Goal: Find specific page/section: Find specific page/section

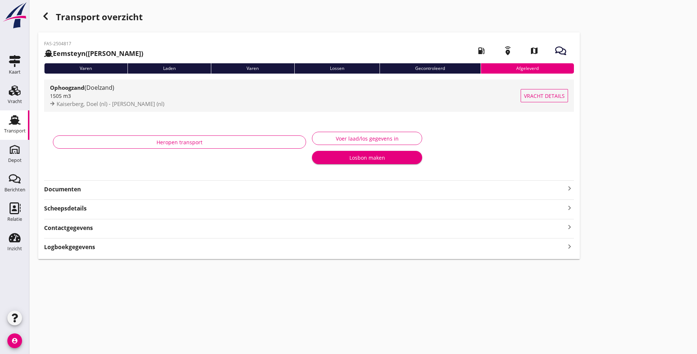
click at [524, 92] on span "Vracht details" at bounding box center [544, 96] width 41 height 8
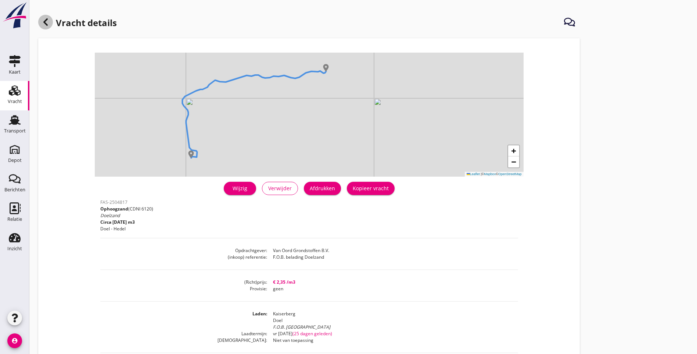
click at [49, 23] on icon at bounding box center [45, 22] width 9 height 9
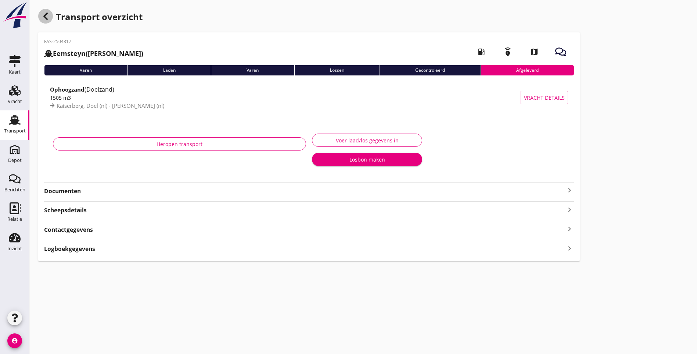
click at [45, 14] on icon "button" at bounding box center [45, 16] width 9 height 9
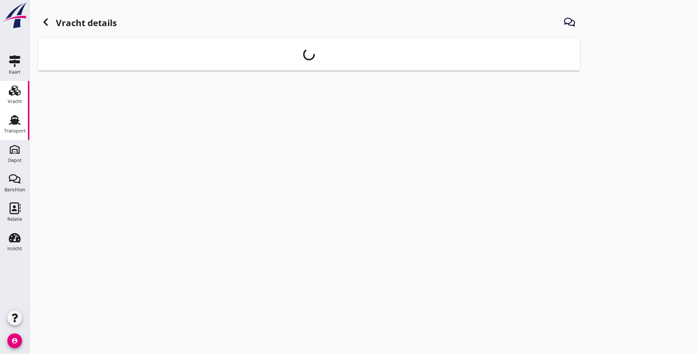
click at [18, 121] on use at bounding box center [15, 120] width 12 height 10
